Goal: Task Accomplishment & Management: Use online tool/utility

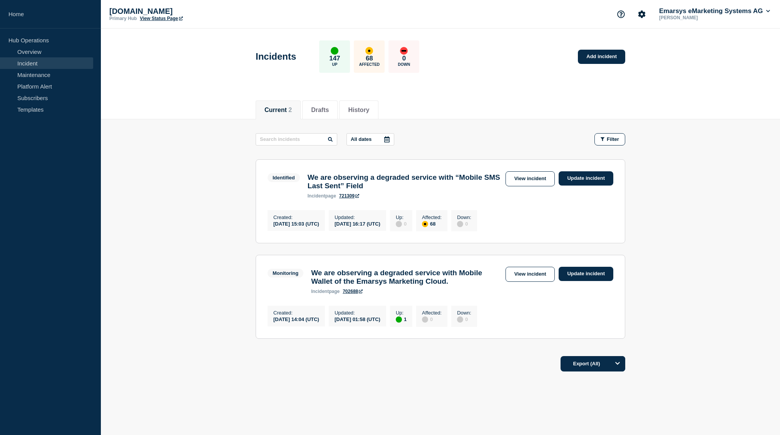
scroll to position [0, 0]
click at [584, 179] on link "Update incident" at bounding box center [586, 178] width 55 height 14
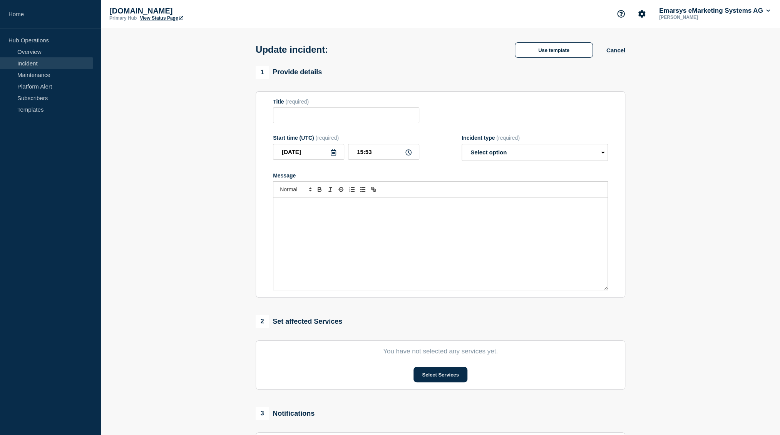
type input "We are observing a degraded service with “Mobile SMS Last Sent” Field"
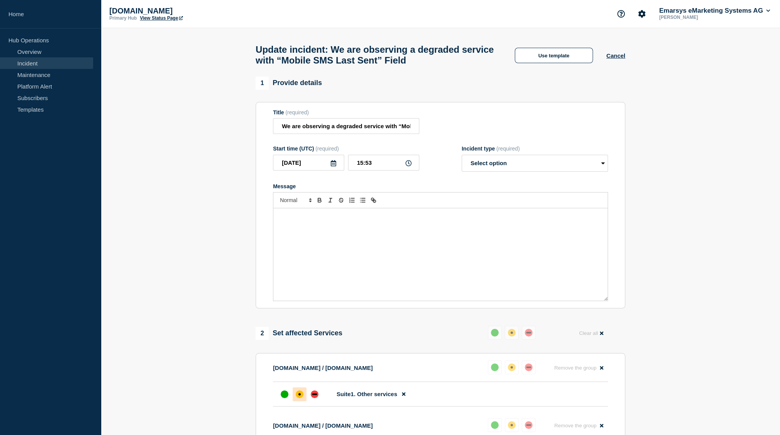
scroll to position [2, 0]
click at [548, 59] on button "Use template" at bounding box center [554, 54] width 78 height 15
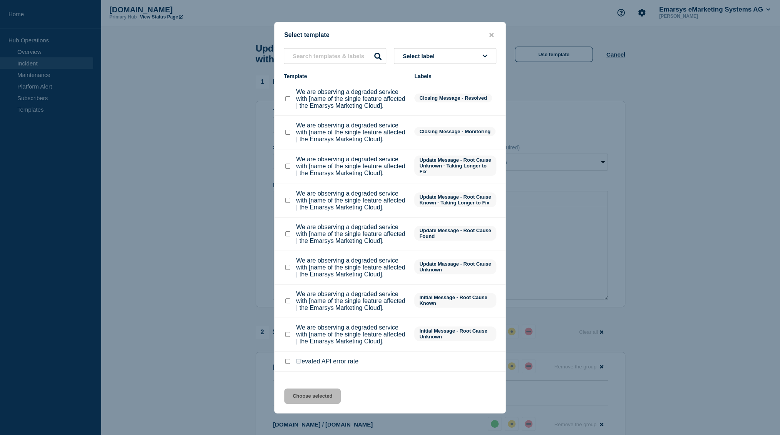
click at [288, 169] on checkbox"] "We are observing a degraded service with [name of the single feature affected |…" at bounding box center [287, 166] width 5 height 5
checkbox checkbox"] "true"
click at [320, 398] on button "Choose selected" at bounding box center [312, 395] width 57 height 15
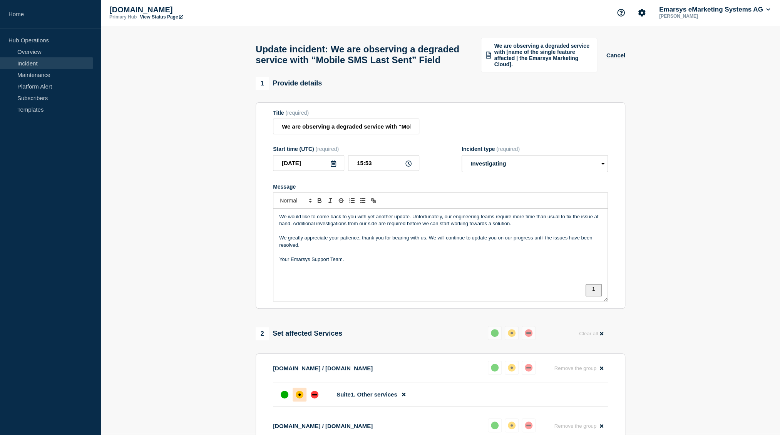
click at [398, 263] on p "Your Emarsys Support Team." at bounding box center [440, 259] width 323 height 7
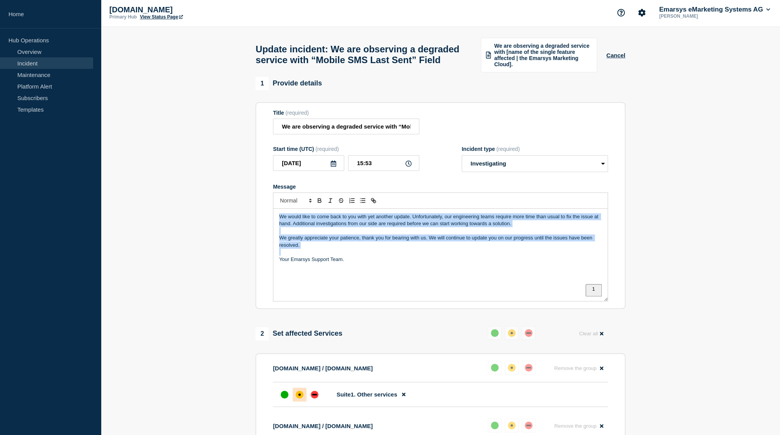
scroll to position [0, 0]
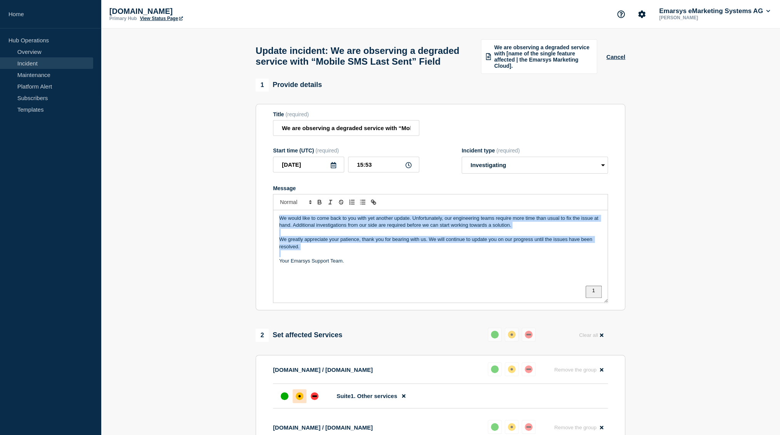
copy div "We would like to come back to you with yet another update. Unfortunately, our e…"
click at [373, 264] on p "Your Emarsys Support Team." at bounding box center [440, 261] width 323 height 7
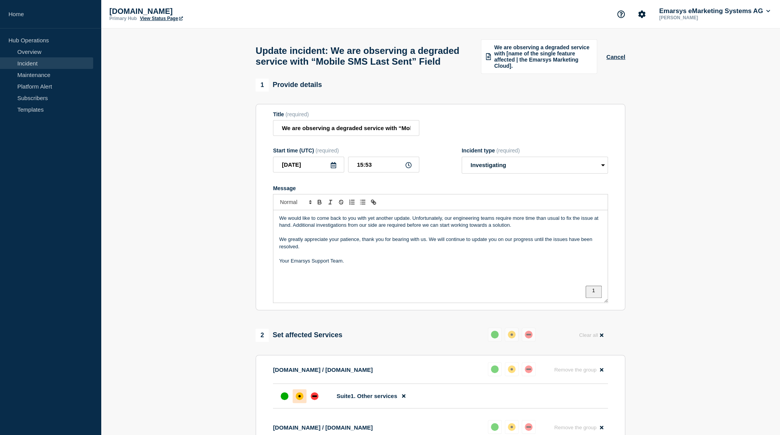
click at [368, 281] on div "We would like to come back to you with yet another update. Unfortunately, our e…" at bounding box center [440, 256] width 334 height 92
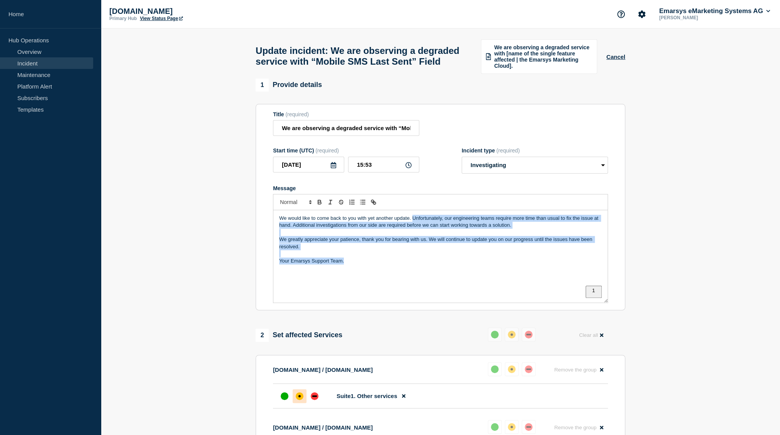
drag, startPoint x: 421, startPoint y: 290, endPoint x: 413, endPoint y: 249, distance: 41.5
click at [412, 231] on div "We would like to come back to you with yet another update. Unfortunately, our e…" at bounding box center [440, 256] width 334 height 92
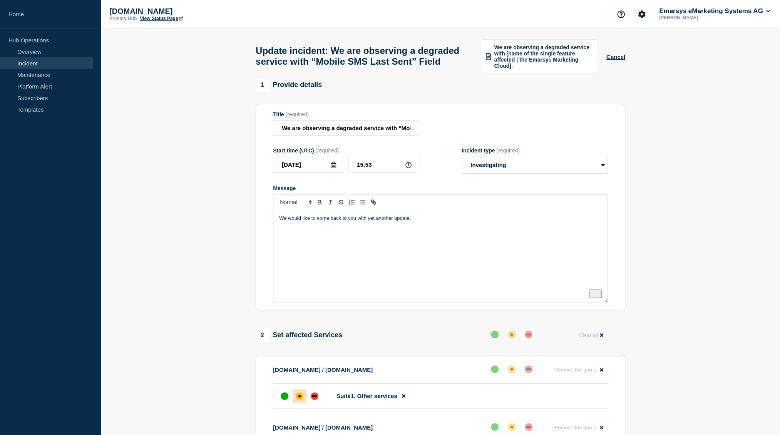
scroll to position [10, 0]
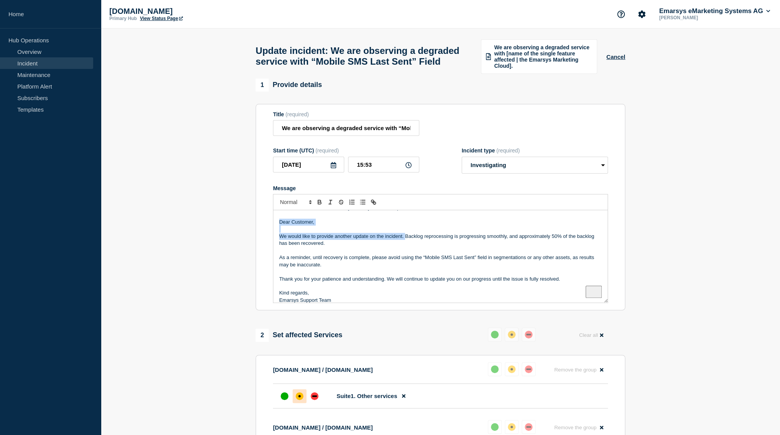
drag, startPoint x: 405, startPoint y: 249, endPoint x: 276, endPoint y: 233, distance: 129.6
click at [276, 233] on div "We would like to come back to you with yet another update. Dear Customer, We wo…" at bounding box center [440, 256] width 334 height 92
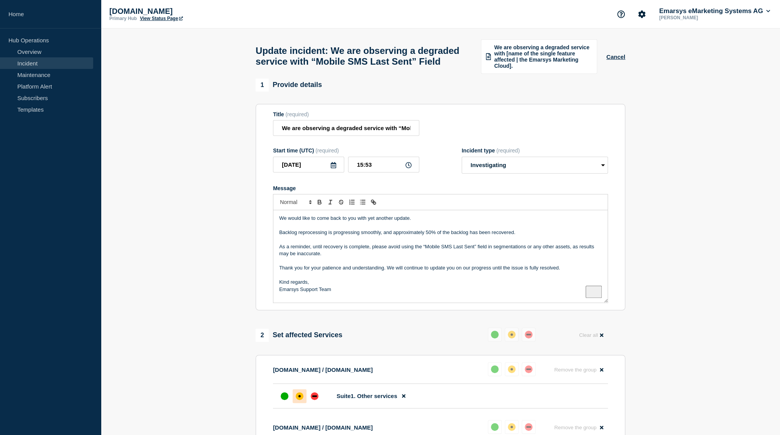
scroll to position [0, 0]
select select "identified"
click option "Identified" at bounding box center [0, 0] width 0 height 0
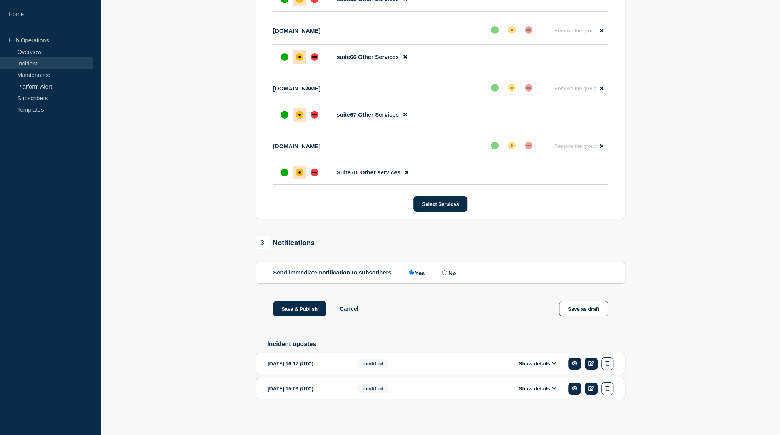
scroll to position [4329, 0]
click at [293, 305] on button "Save & Publish" at bounding box center [299, 308] width 53 height 15
